Goal: Find specific page/section: Find specific page/section

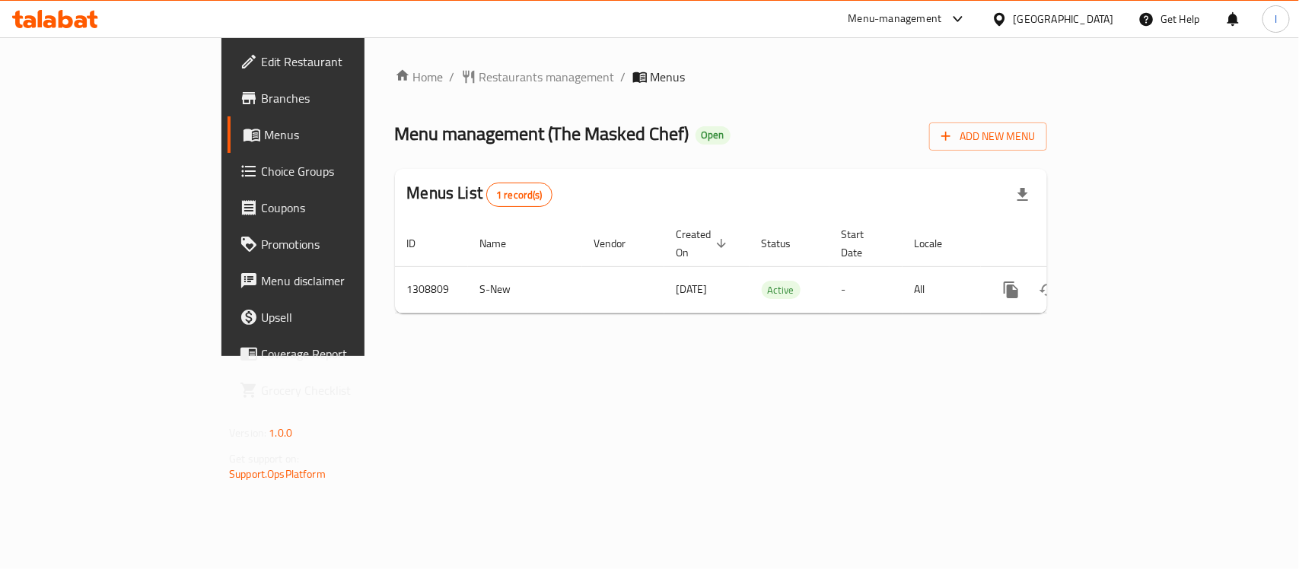
click at [480, 69] on span "Restaurants management" at bounding box center [547, 77] width 135 height 18
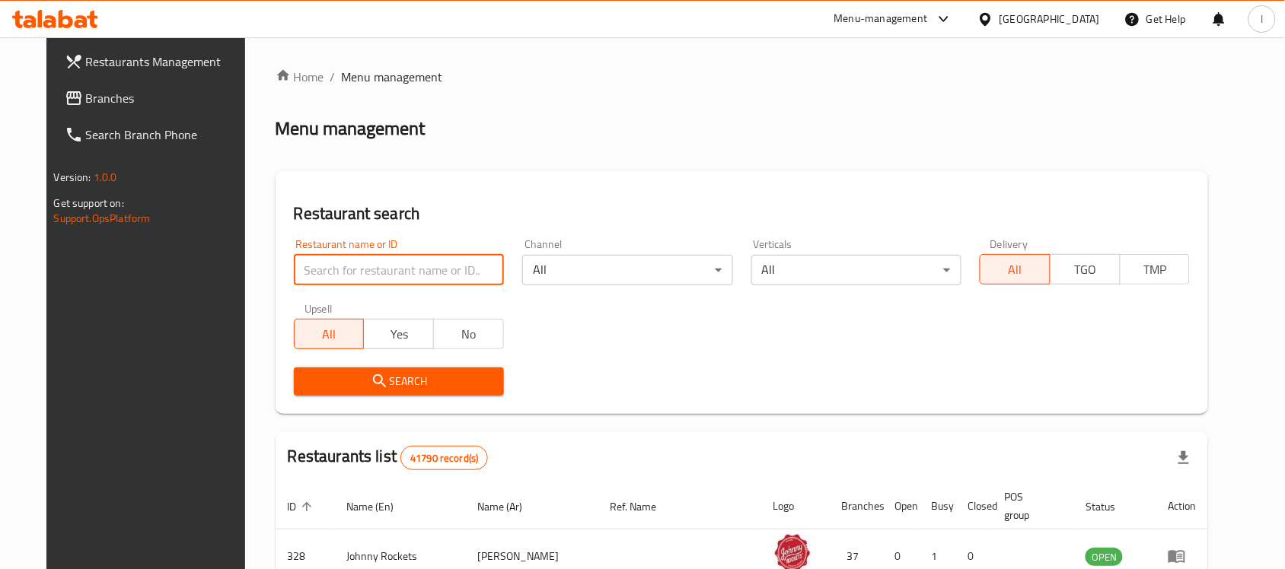
click at [408, 265] on input "search" at bounding box center [399, 270] width 210 height 30
paste input "705056"
type input "705056"
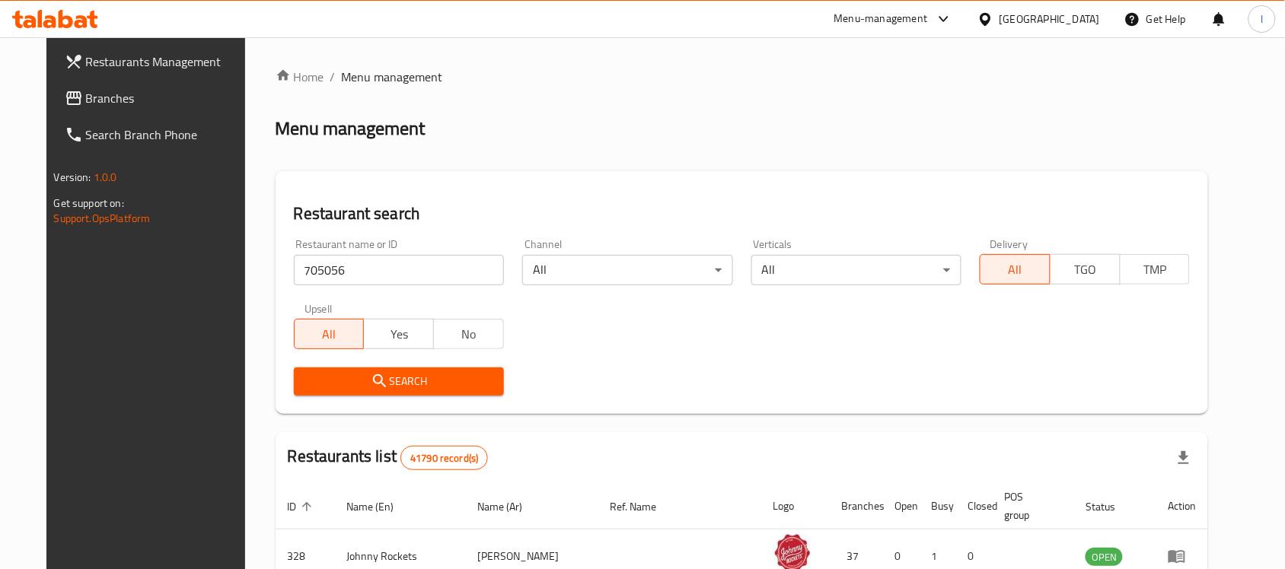
click at [419, 381] on span "Search" at bounding box center [399, 381] width 186 height 19
click at [419, 381] on div at bounding box center [642, 284] width 1285 height 569
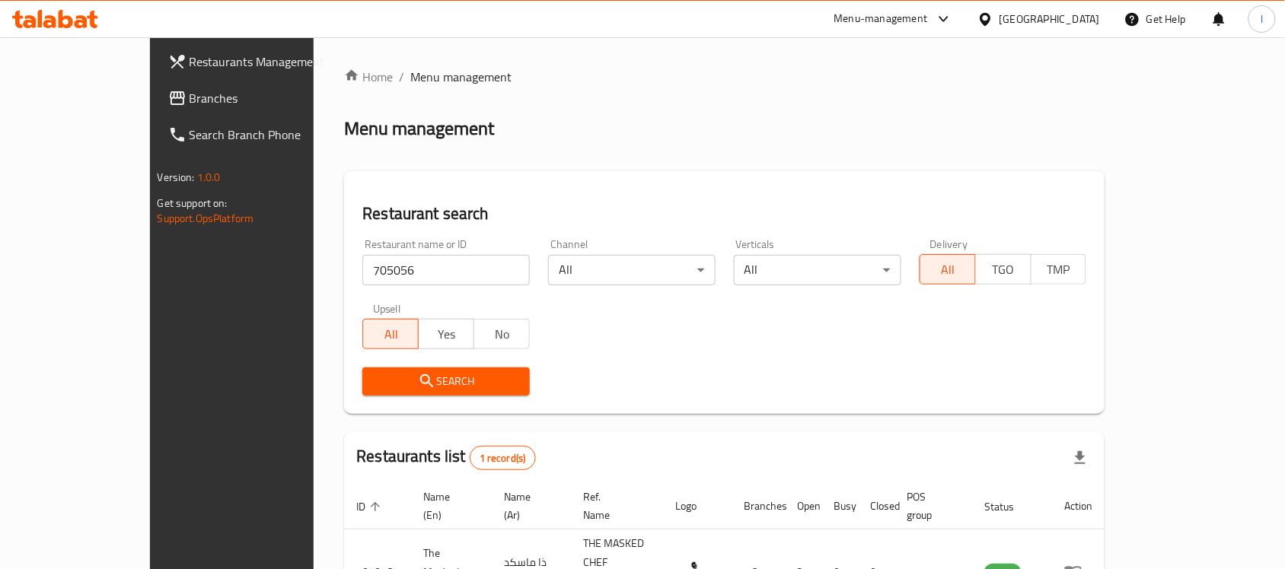
click at [595, 330] on div "Restaurant name or ID 705056 Restaurant name or ID Channel All ​ Verticals All …" at bounding box center [724, 317] width 742 height 175
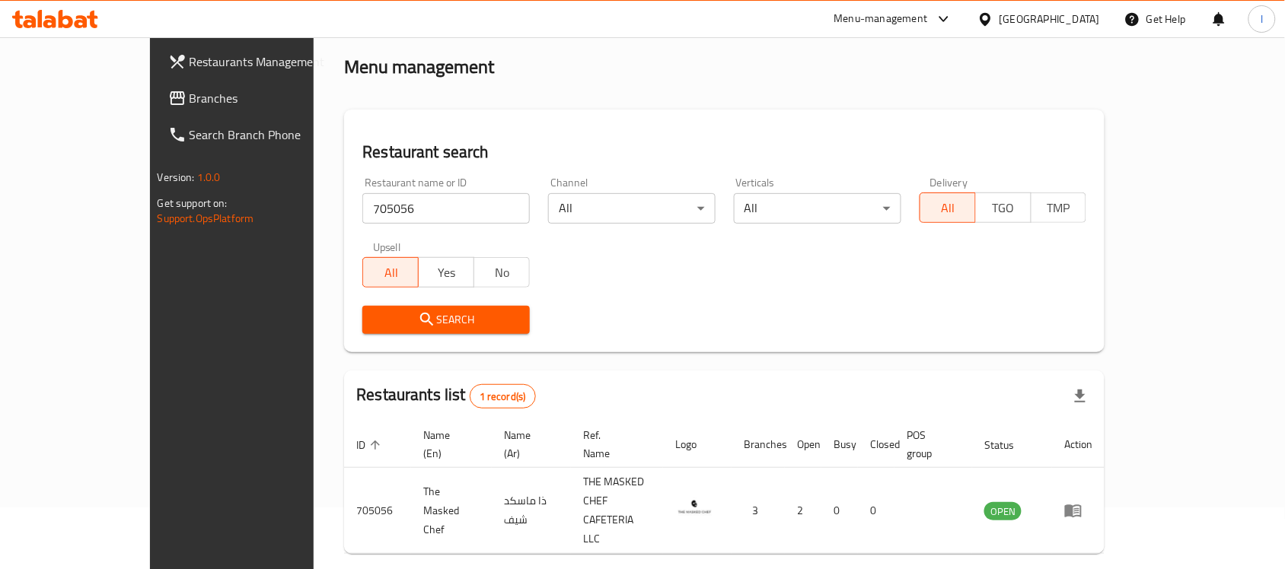
scroll to position [80, 0]
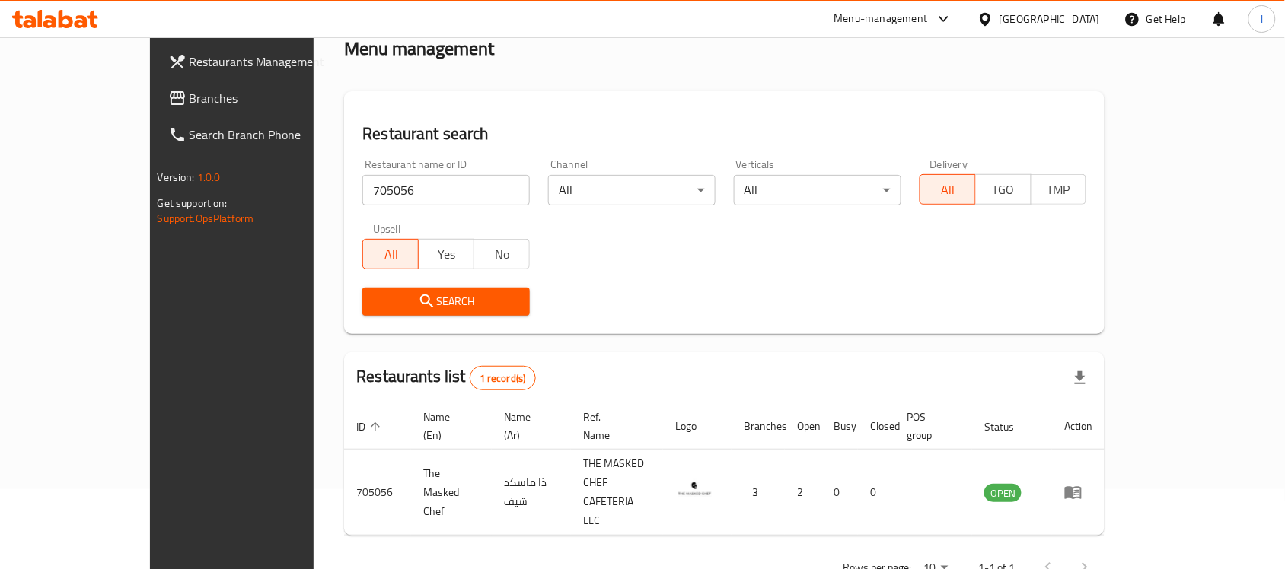
drag, startPoint x: 122, startPoint y: 85, endPoint x: 128, endPoint y: 55, distance: 31.1
click at [156, 85] on link "Branches" at bounding box center [260, 98] width 209 height 37
